Goal: Navigation & Orientation: Find specific page/section

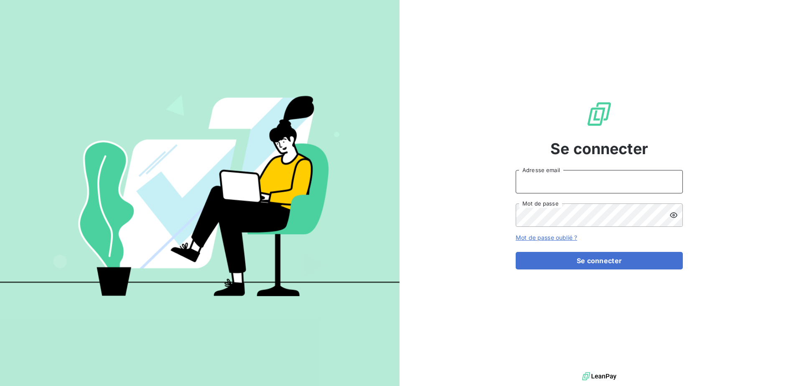
click at [561, 174] on input "Adresse email" at bounding box center [599, 181] width 167 height 23
type input "p.jourdan@auditpl.fr"
click at [516, 252] on button "Se connecter" at bounding box center [599, 261] width 167 height 18
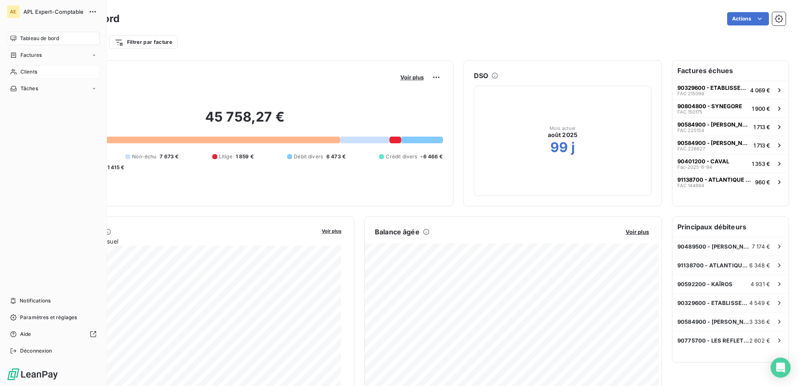
click at [31, 74] on span "Clients" at bounding box center [28, 72] width 17 height 8
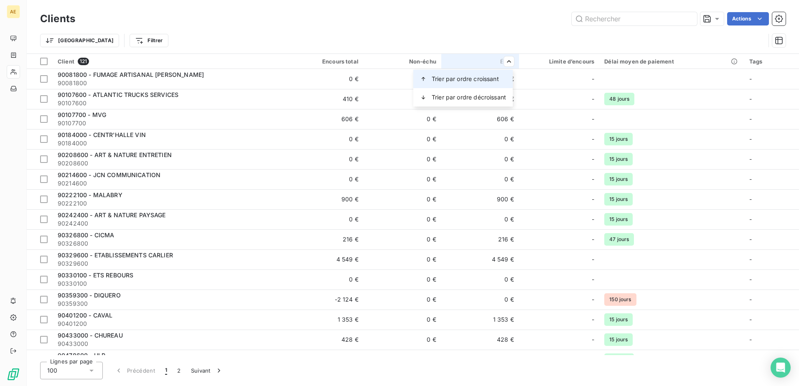
click at [490, 80] on span "Trier par ordre croissant" at bounding box center [465, 79] width 67 height 8
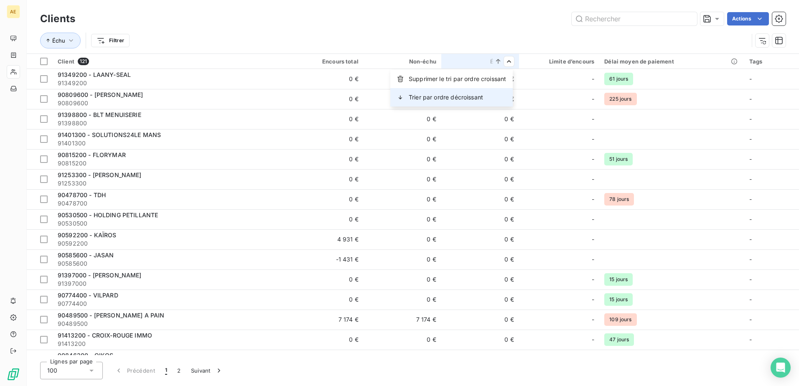
click at [496, 99] on div "Trier par ordre décroissant" at bounding box center [451, 97] width 122 height 18
